Goal: Transaction & Acquisition: Purchase product/service

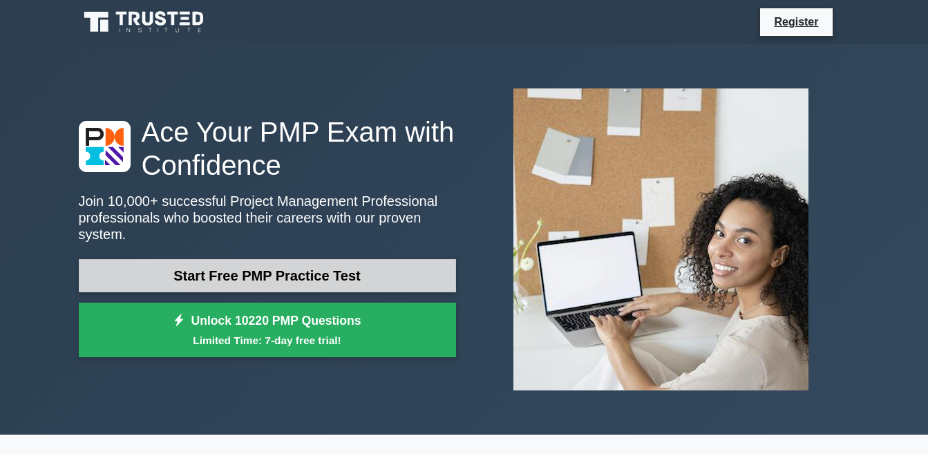
click at [282, 268] on link "Start Free PMP Practice Test" at bounding box center [267, 275] width 377 height 33
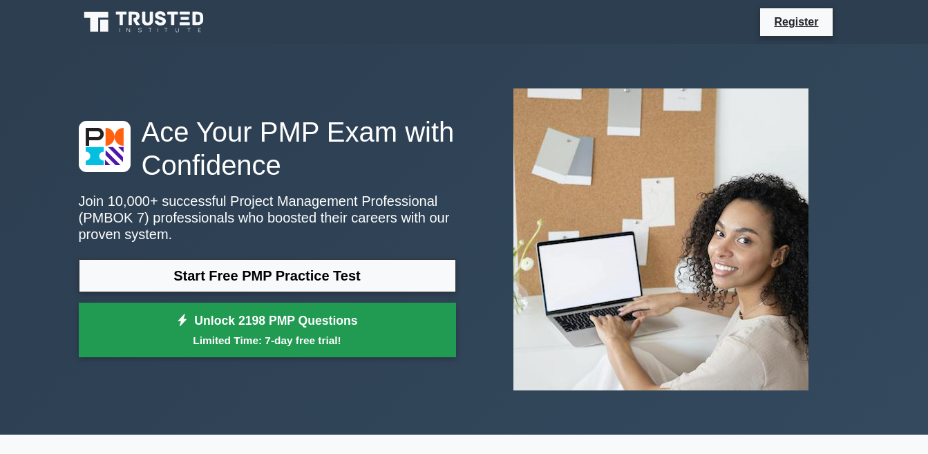
click at [270, 316] on link "Unlock 2198 PMP Questions Limited Time: 7-day free trial!" at bounding box center [267, 330] width 377 height 55
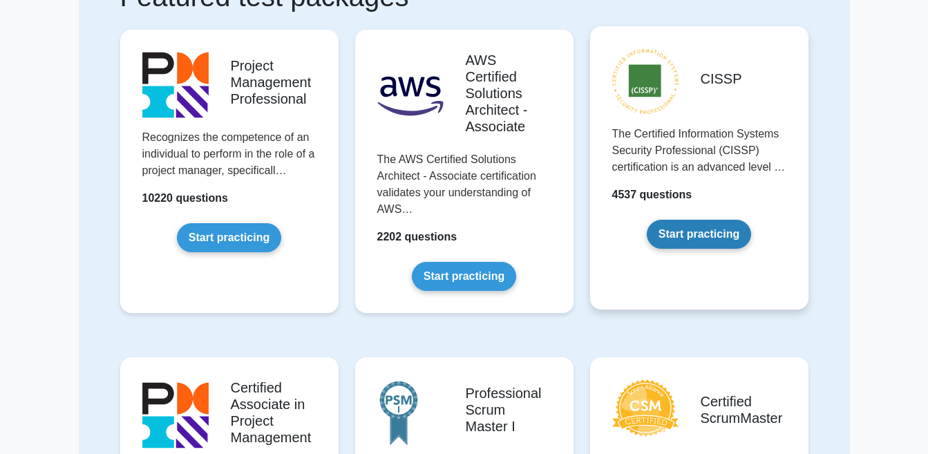
scroll to position [207, 0]
